Goal: Task Accomplishment & Management: Complete application form

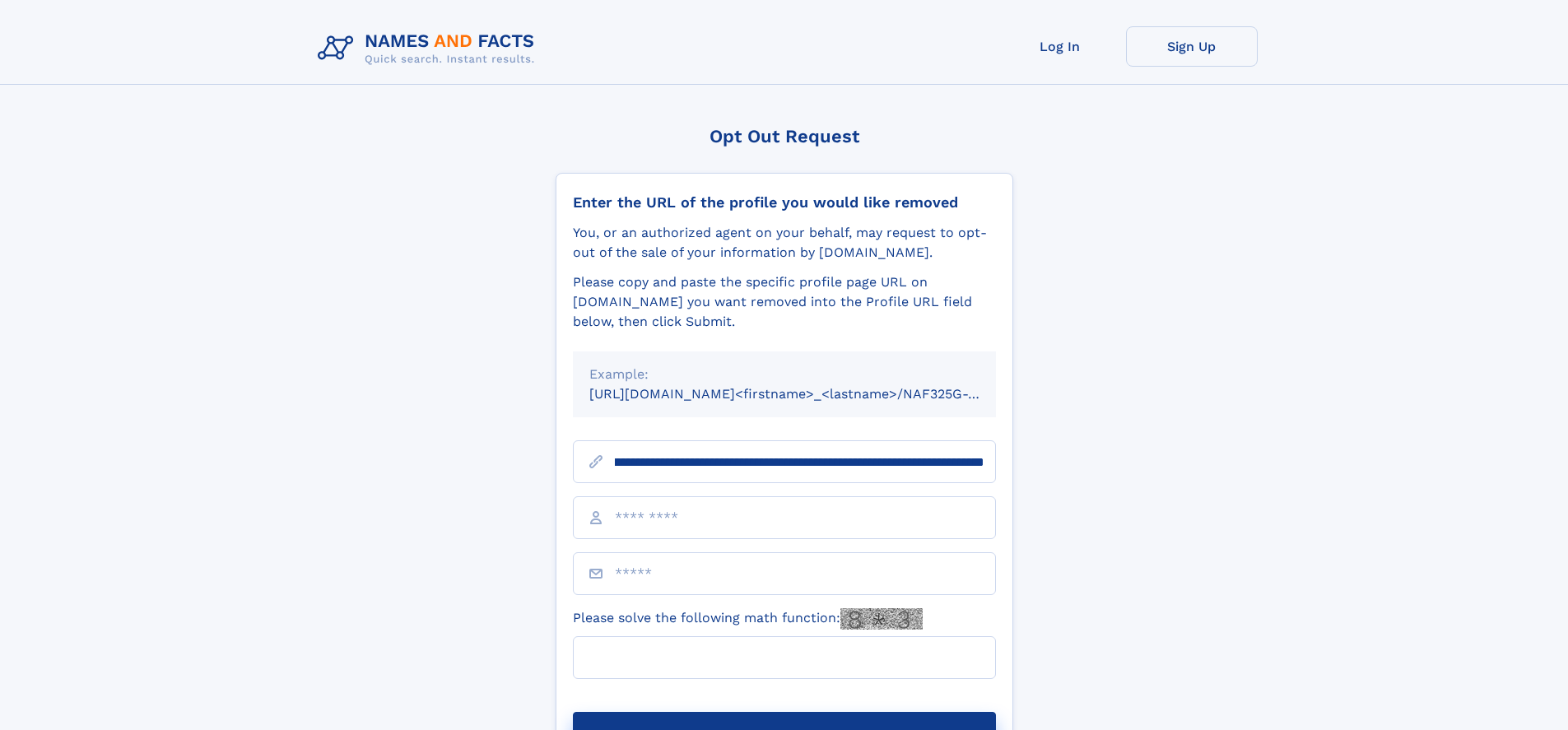
scroll to position [0, 202]
type input "**********"
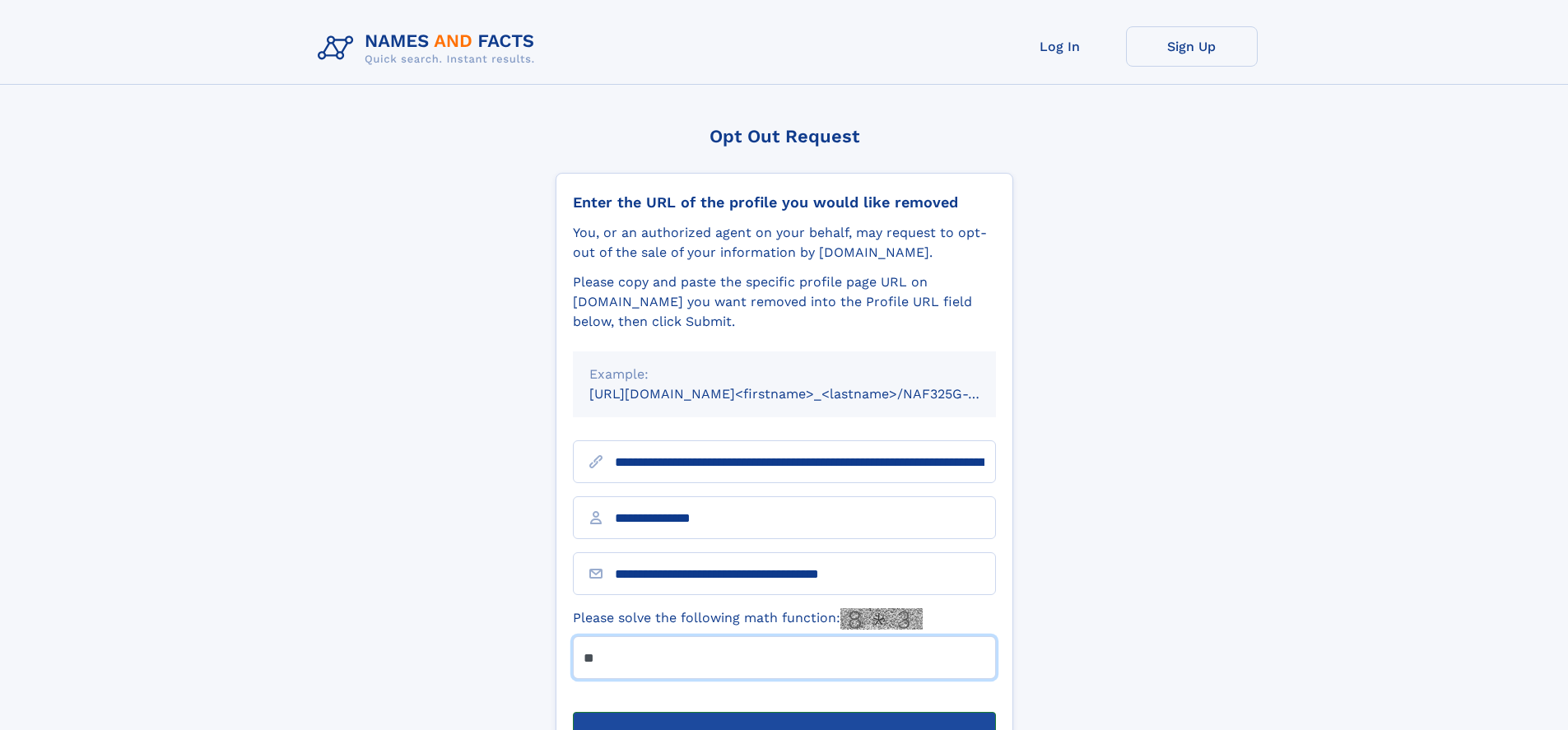
type input "**"
click at [783, 712] on button "Submit Opt Out Request" at bounding box center [784, 738] width 423 height 53
